Goal: Find specific page/section: Find specific page/section

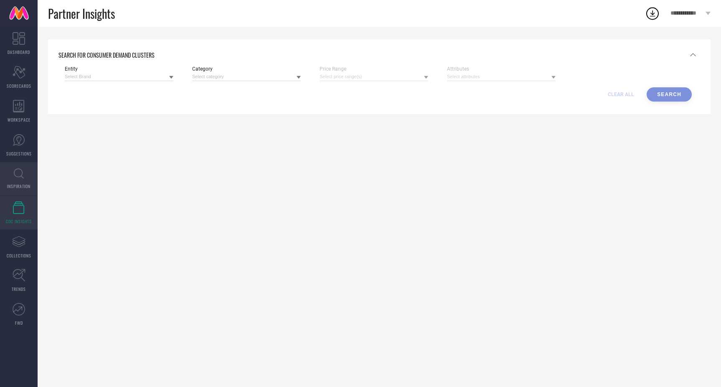
click at [18, 175] on icon at bounding box center [19, 173] width 10 height 10
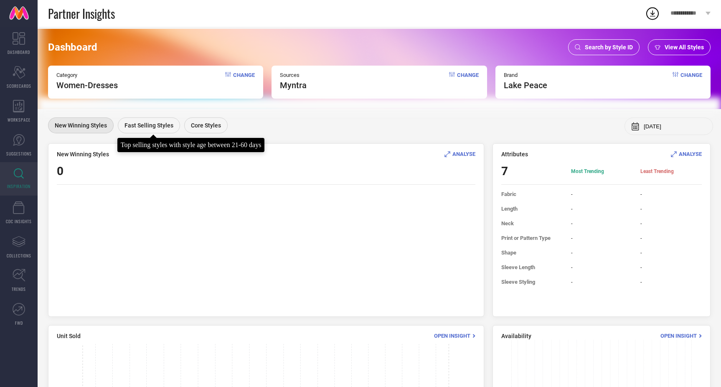
click at [160, 128] on span "Fast Selling Styles" at bounding box center [148, 125] width 49 height 7
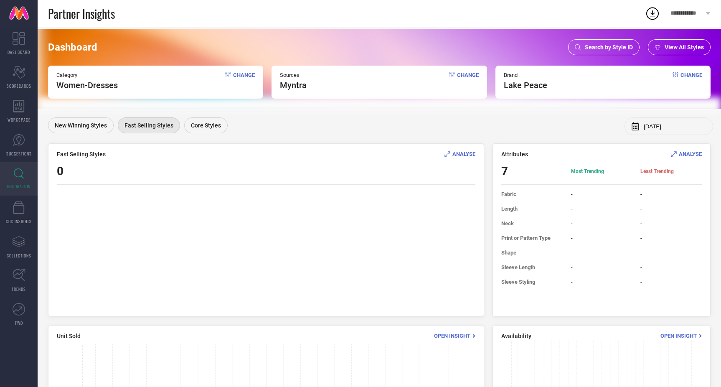
click at [246, 74] on span "Change" at bounding box center [244, 81] width 22 height 18
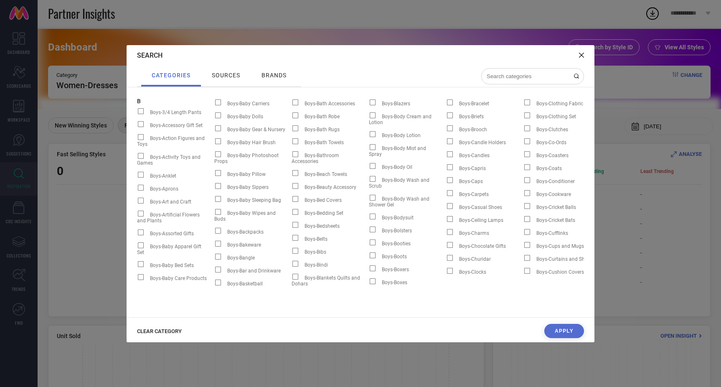
click at [157, 331] on span "CLEAR CATEGORY" at bounding box center [159, 331] width 45 height 6
click at [532, 75] on input at bounding box center [528, 76] width 84 height 7
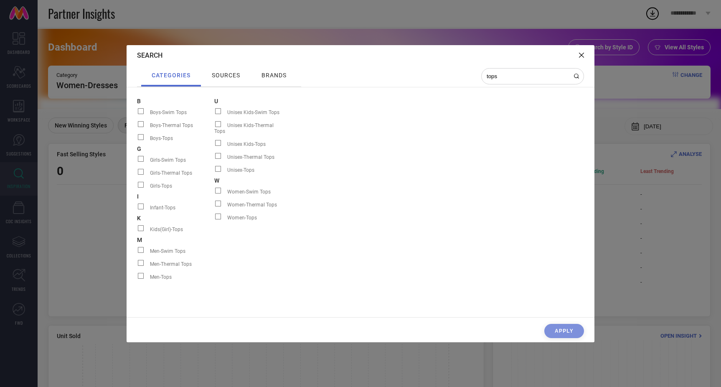
type input "tops"
click at [217, 213] on span at bounding box center [218, 216] width 6 height 6
click at [214, 219] on input "Women-Tops" at bounding box center [214, 219] width 0 height 0
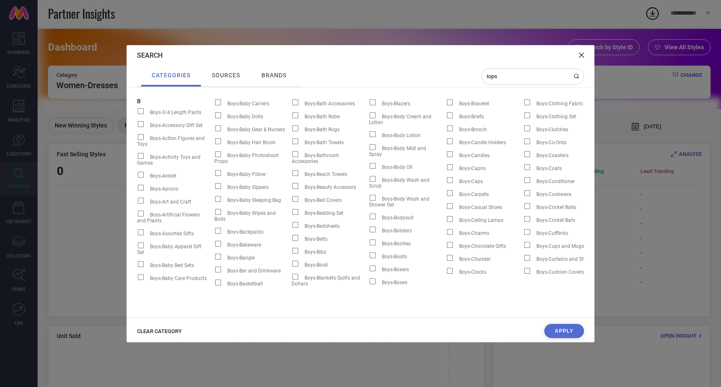
click at [215, 75] on span "sources" at bounding box center [226, 75] width 28 height 7
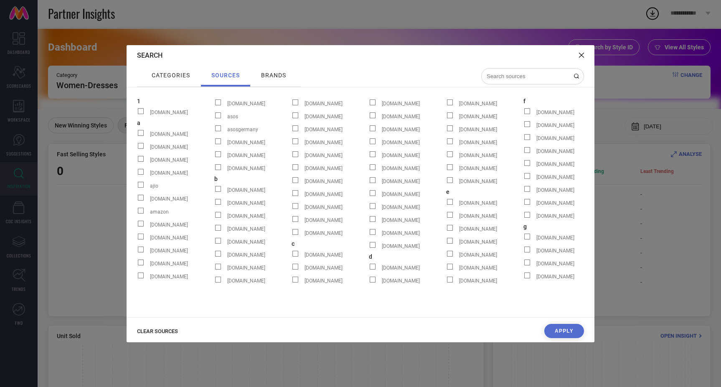
click at [270, 73] on span "brands" at bounding box center [273, 75] width 25 height 7
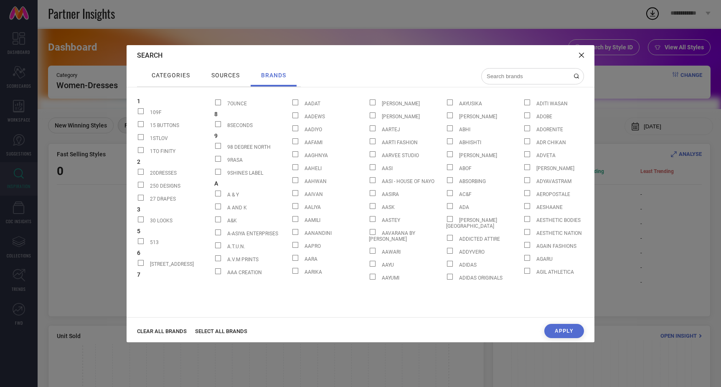
click at [173, 329] on span "CLEAR ALL BRANDS" at bounding box center [162, 331] width 50 height 6
click at [537, 72] on div at bounding box center [532, 76] width 103 height 16
click at [534, 75] on input at bounding box center [528, 76] width 84 height 7
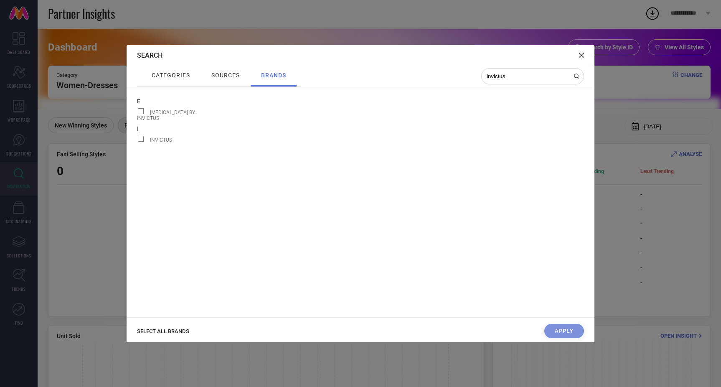
type input "invictus"
click at [141, 110] on span at bounding box center [141, 111] width 6 height 6
click at [137, 114] on input "[MEDICAL_DATA] BY INVICTUS" at bounding box center [137, 114] width 0 height 0
click at [140, 137] on div at bounding box center [143, 139] width 13 height 7
click at [137, 142] on input "INVICTUS" at bounding box center [137, 142] width 0 height 0
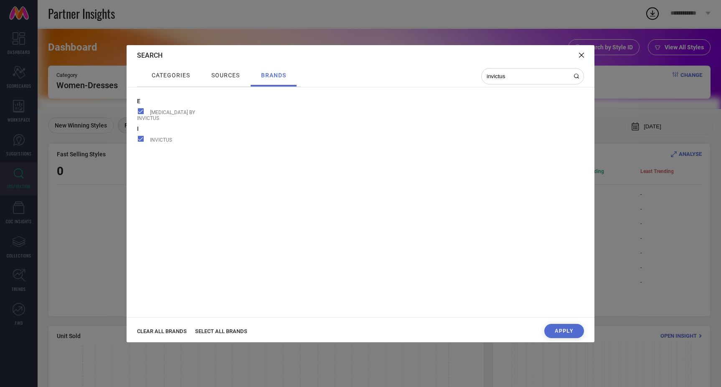
click at [140, 136] on span at bounding box center [141, 139] width 6 height 6
click at [137, 142] on input "INVICTUS" at bounding box center [137, 142] width 0 height 0
click at [140, 136] on span at bounding box center [141, 139] width 6 height 6
click at [137, 142] on input "INVICTUS" at bounding box center [137, 142] width 0 height 0
click at [556, 329] on button "Apply" at bounding box center [564, 331] width 40 height 14
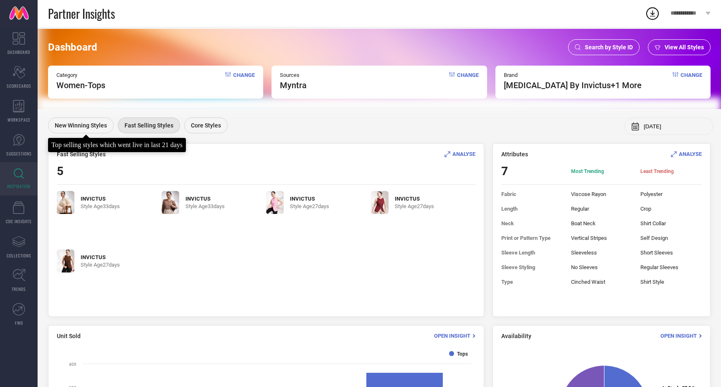
click at [87, 127] on span "New Winning Styles" at bounding box center [81, 125] width 52 height 7
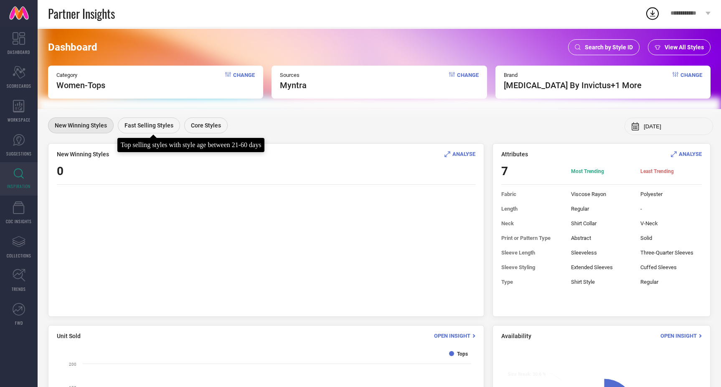
click at [144, 124] on span "Fast Selling Styles" at bounding box center [148, 125] width 49 height 7
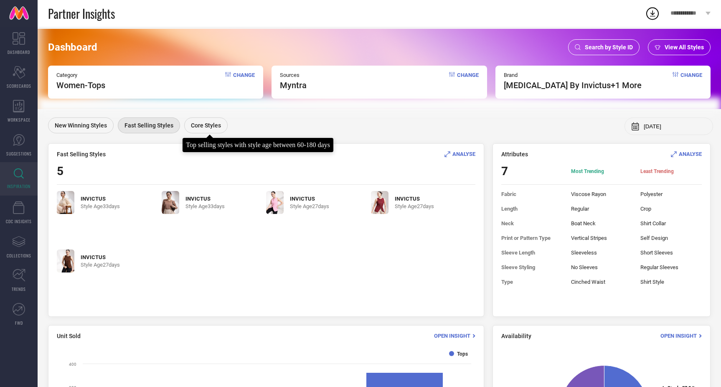
click at [214, 121] on div "Core Styles" at bounding box center [205, 125] width 43 height 16
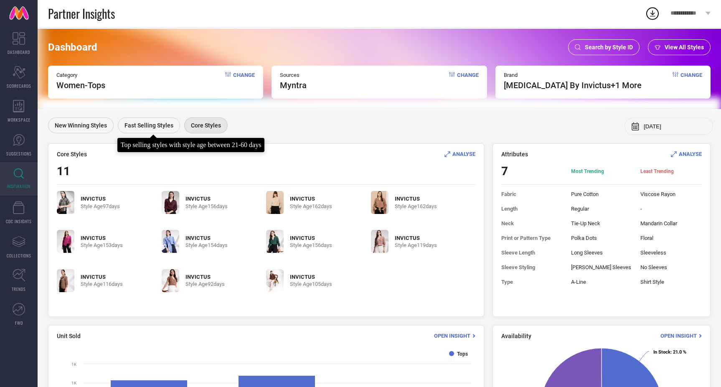
click at [145, 124] on span "Fast Selling Styles" at bounding box center [148, 125] width 49 height 7
